Goal: Information Seeking & Learning: Learn about a topic

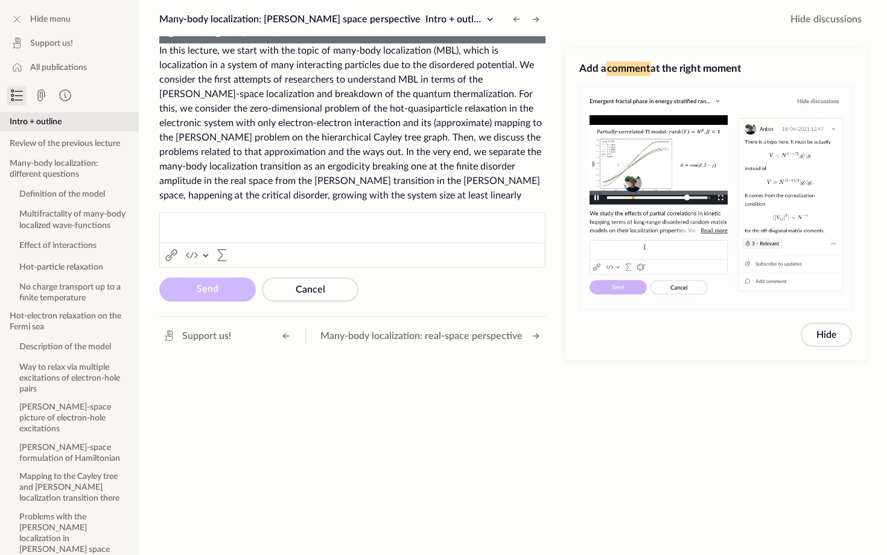
click at [441, 43] on video "To view this video please enable JavaScript, and consider upgrading to a web br…" at bounding box center [352, 43] width 386 height 0
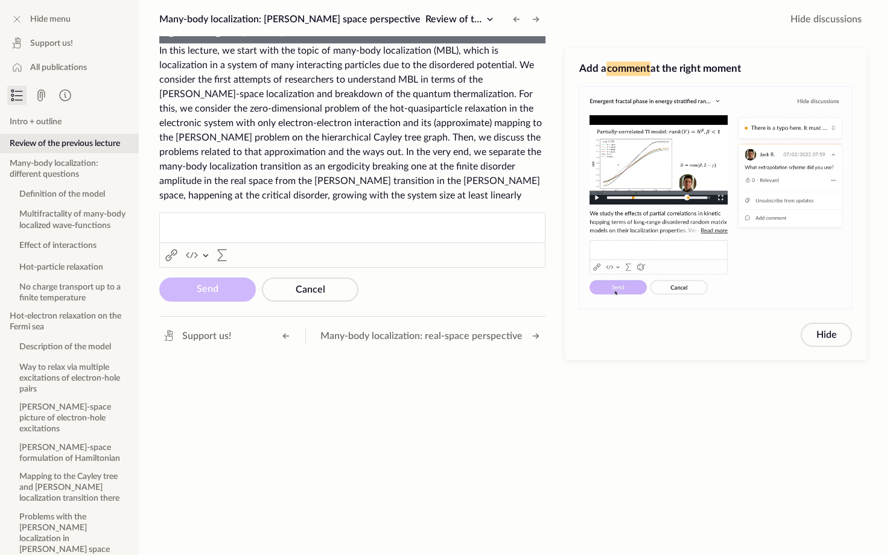
click at [475, 43] on video "To view this video please enable JavaScript, and consider upgrading to a web br…" at bounding box center [352, 43] width 386 height 0
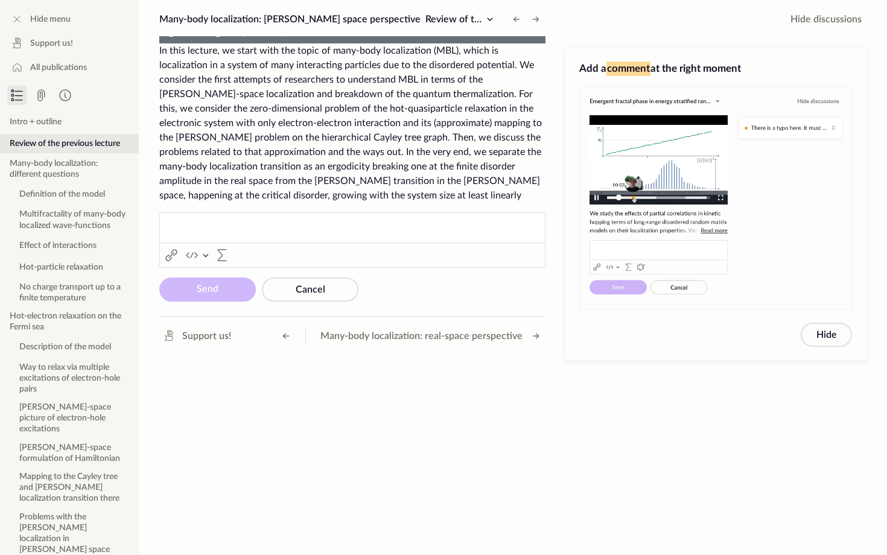
click at [447, 43] on video "To view this video please enable JavaScript, and consider upgrading to a web br…" at bounding box center [352, 43] width 386 height 0
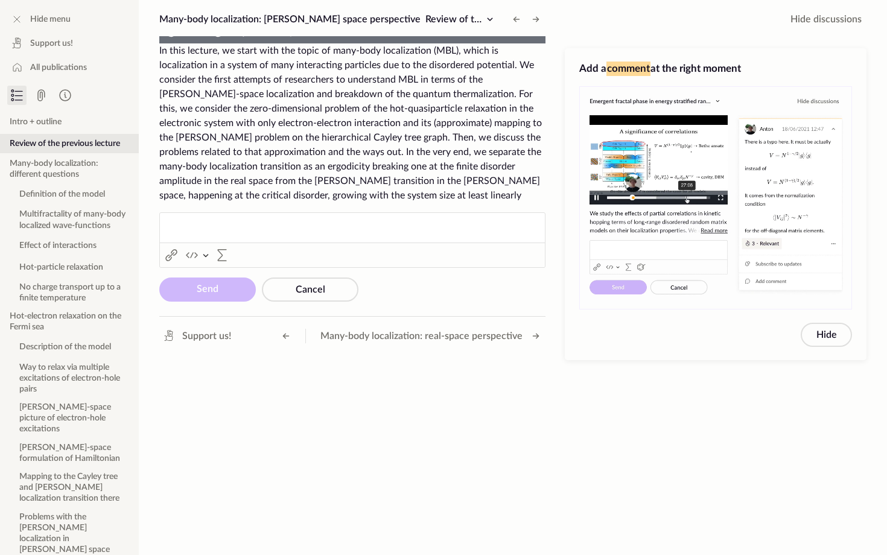
click at [332, 43] on video "To view this video please enable JavaScript, and consider upgrading to a web br…" at bounding box center [352, 43] width 386 height 0
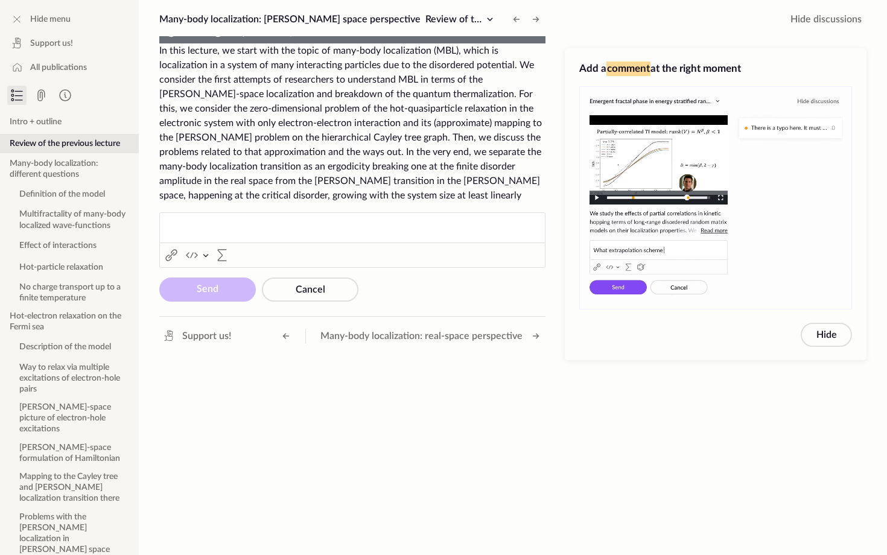
click at [166, 43] on video "To view this video please enable JavaScript, and consider upgrading to a web br…" at bounding box center [352, 43] width 386 height 0
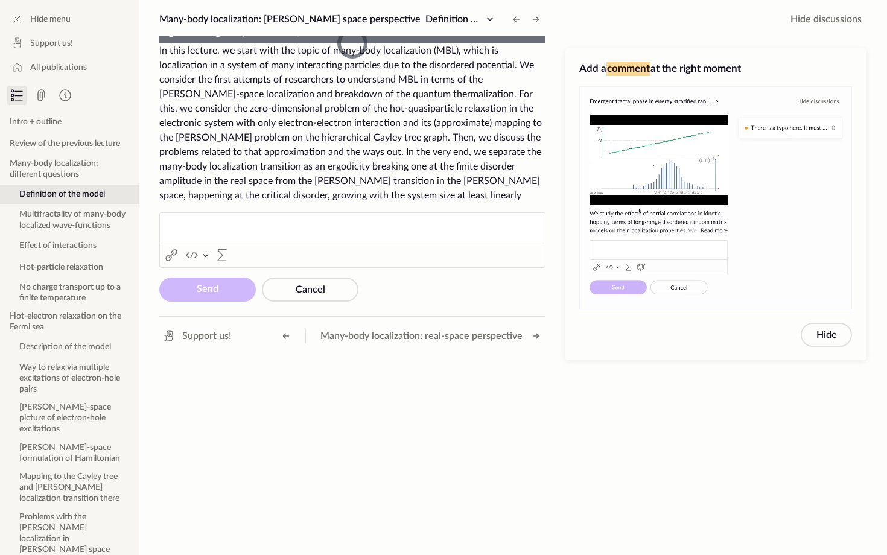
click at [261, 43] on div "Loaded : 30.11% 0:14:57 0:13:03" at bounding box center [357, 32] width 192 height 24
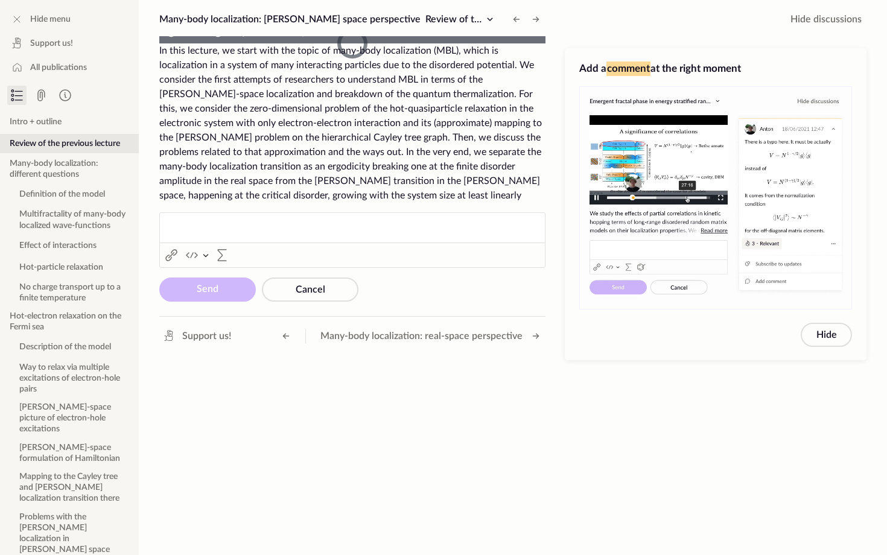
click at [394, 34] on div "0:14:08" at bounding box center [394, 32] width 1 height 4
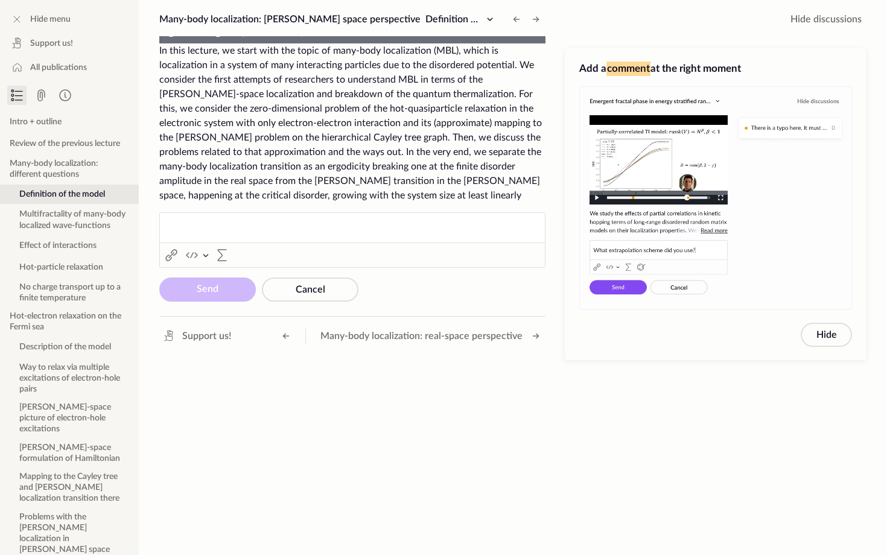
click at [476, 43] on video "To view this video please enable JavaScript, and consider upgrading to a web br…" at bounding box center [352, 43] width 386 height 0
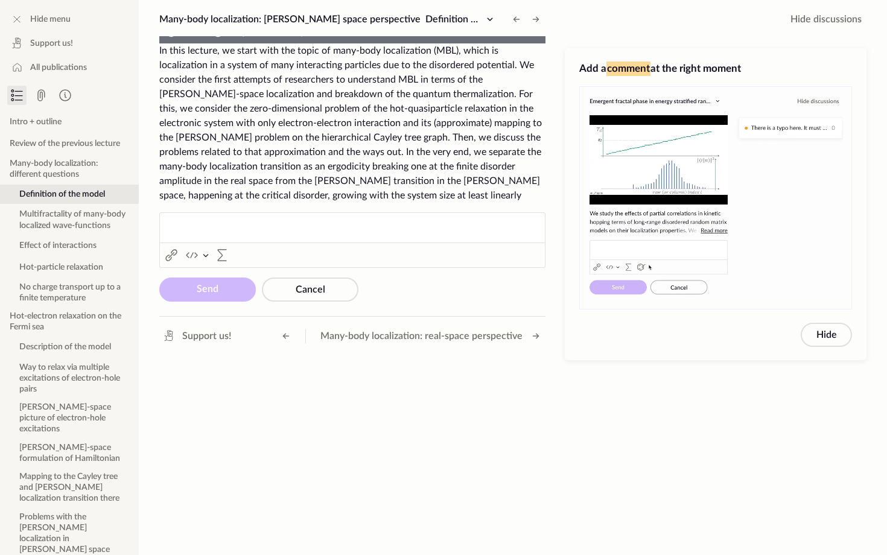
click at [353, 43] on video "To view this video please enable JavaScript, and consider upgrading to a web br…" at bounding box center [352, 43] width 386 height 0
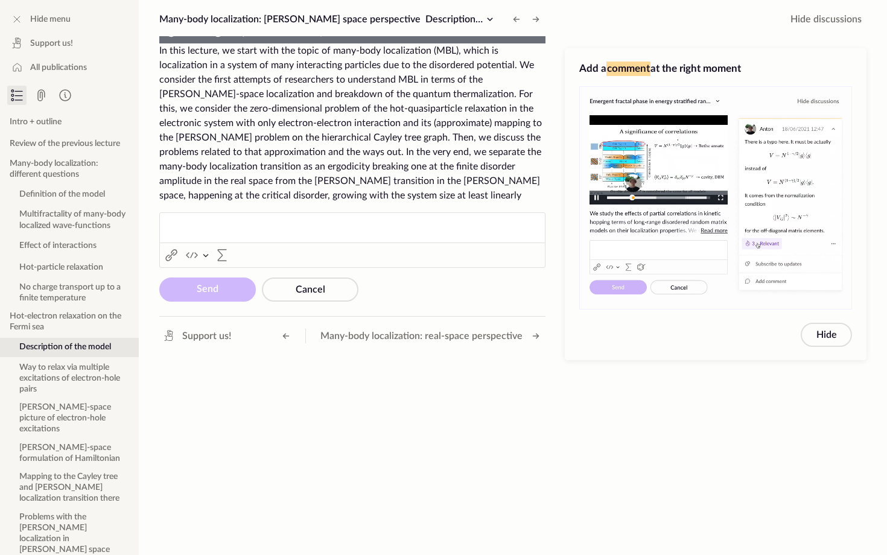
click at [188, 43] on video "To view this video please enable JavaScript, and consider upgrading to a web br…" at bounding box center [352, 43] width 386 height 0
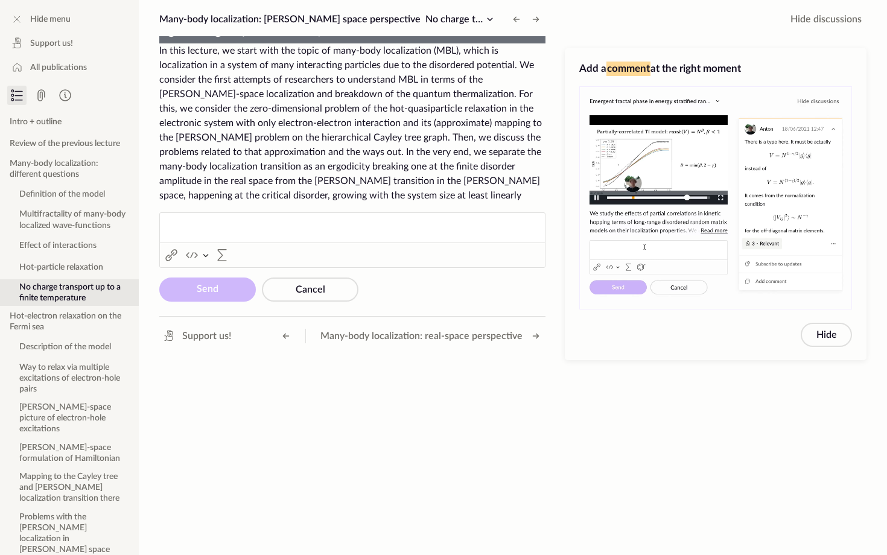
click at [252, 43] on video "To view this video please enable JavaScript, and consider upgrading to a web br…" at bounding box center [352, 43] width 386 height 0
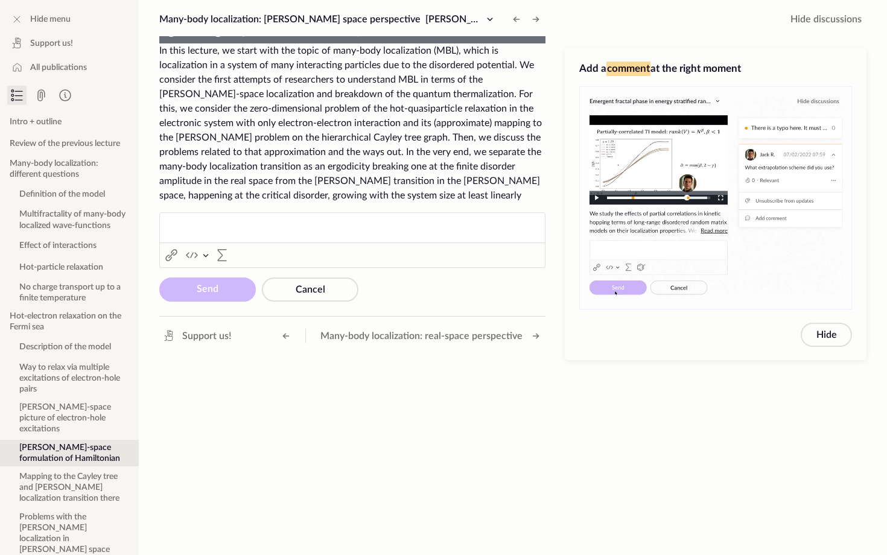
click at [480, 43] on video "To view this video please enable JavaScript, and consider upgrading to a web br…" at bounding box center [352, 43] width 386 height 0
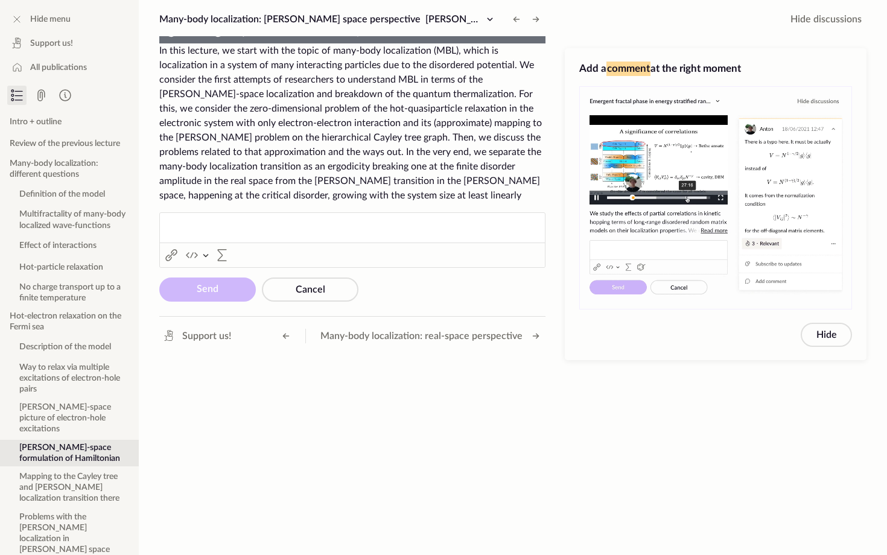
click at [476, 43] on video "To view this video please enable JavaScript, and consider upgrading to a web br…" at bounding box center [352, 43] width 386 height 0
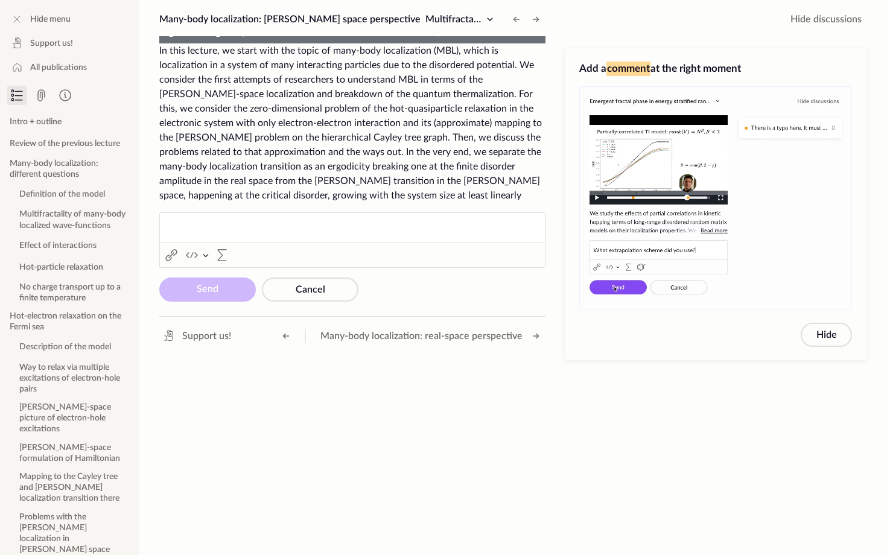
click at [505, 43] on video "To view this video please enable JavaScript, and consider upgrading to a web br…" at bounding box center [352, 43] width 386 height 0
click at [504, 43] on video "To view this video please enable JavaScript, and consider upgrading to a web br…" at bounding box center [352, 43] width 386 height 0
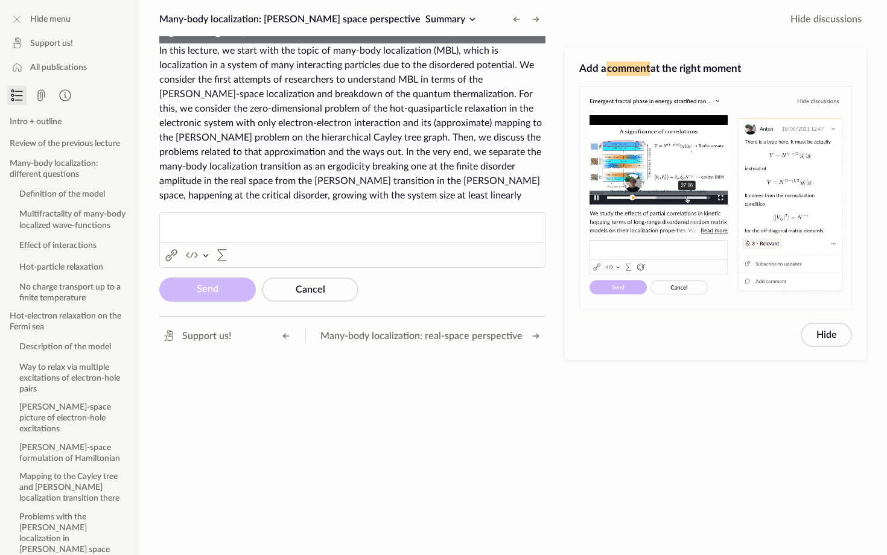
click at [490, 43] on video "To view this video please enable JavaScript, and consider upgrading to a web br…" at bounding box center [352, 43] width 386 height 0
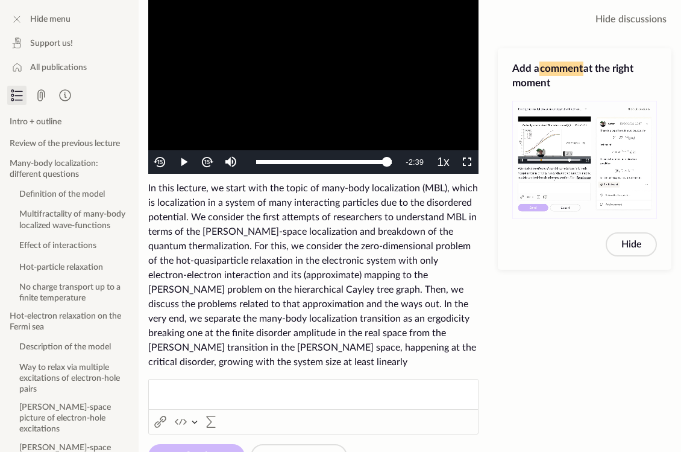
scroll to position [164, 0]
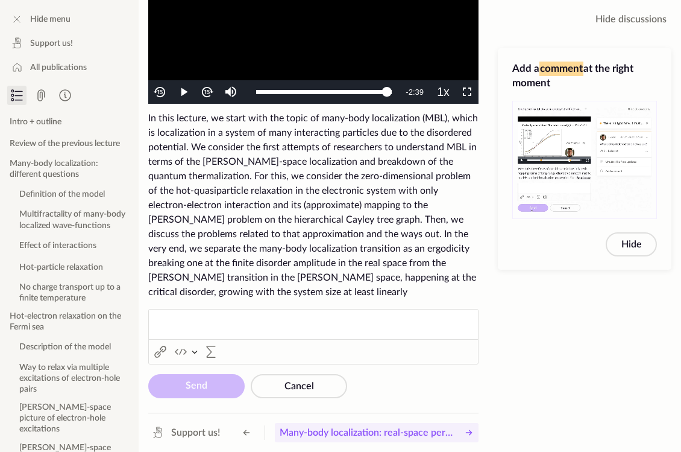
click at [444, 428] on span "Many-body localization: real-space perspective" at bounding box center [368, 432] width 176 height 14
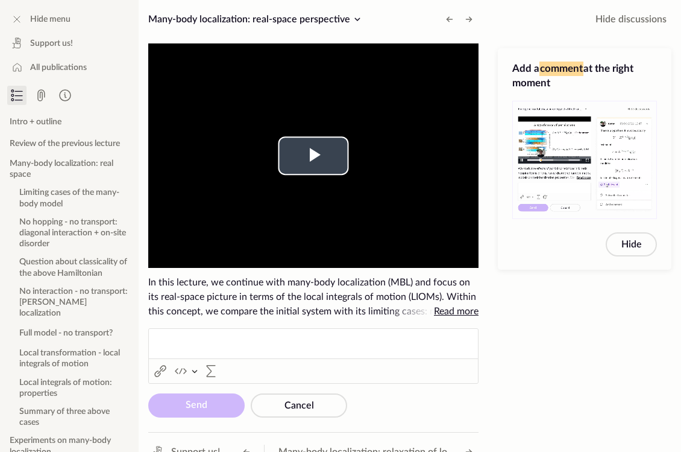
click at [321, 115] on video "To view this video please enable JavaScript, and consider upgrading to a web br…" at bounding box center [313, 155] width 330 height 224
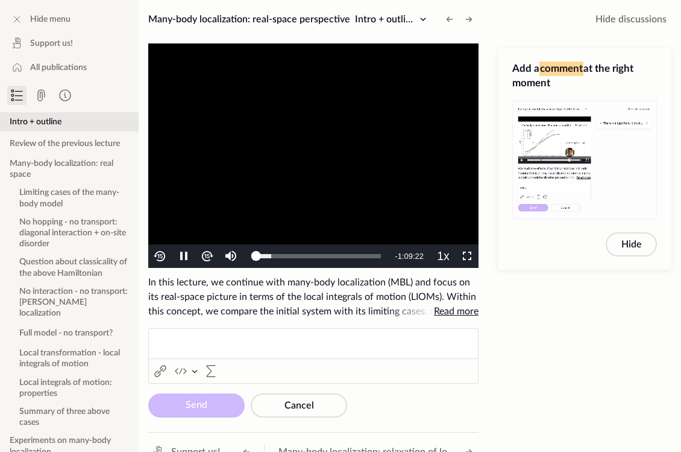
click at [321, 115] on video "To view this video please enable JavaScript, and consider upgrading to a web br…" at bounding box center [313, 155] width 330 height 224
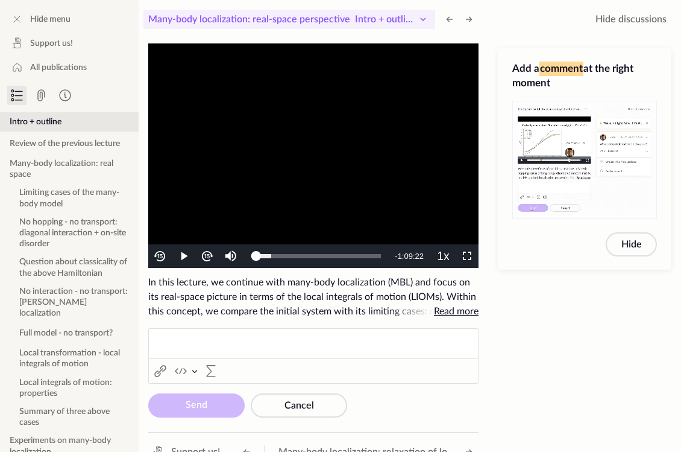
click at [402, 25] on span "Many-body localization: real-space perspective Intro + outline" at bounding box center [282, 19] width 268 height 14
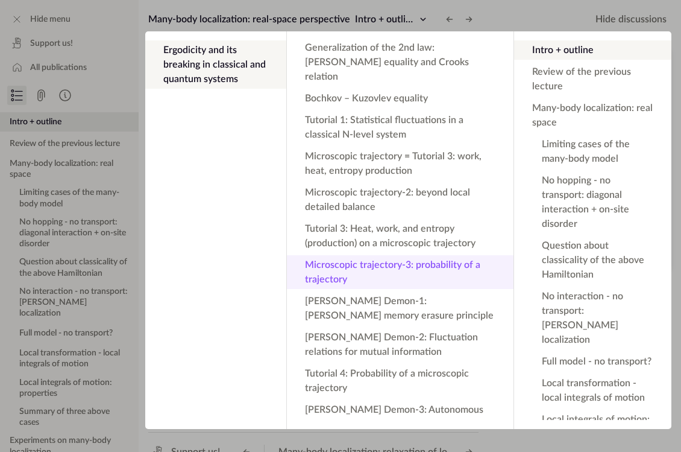
scroll to position [501, 0]
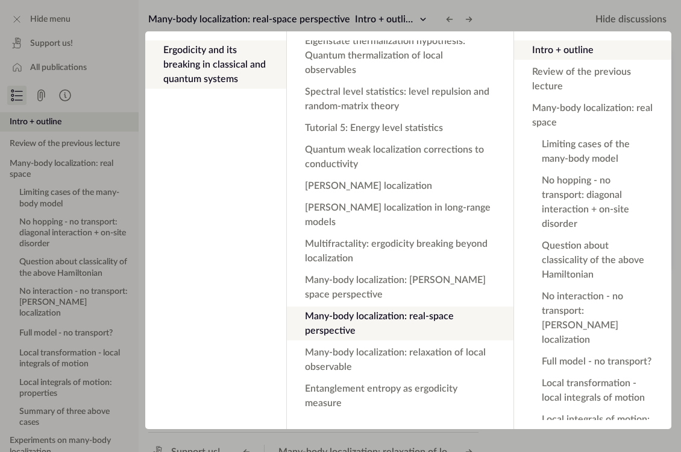
click at [492, 19] on app-backdrop at bounding box center [340, 226] width 681 height 452
